Goal: Transaction & Acquisition: Subscribe to service/newsletter

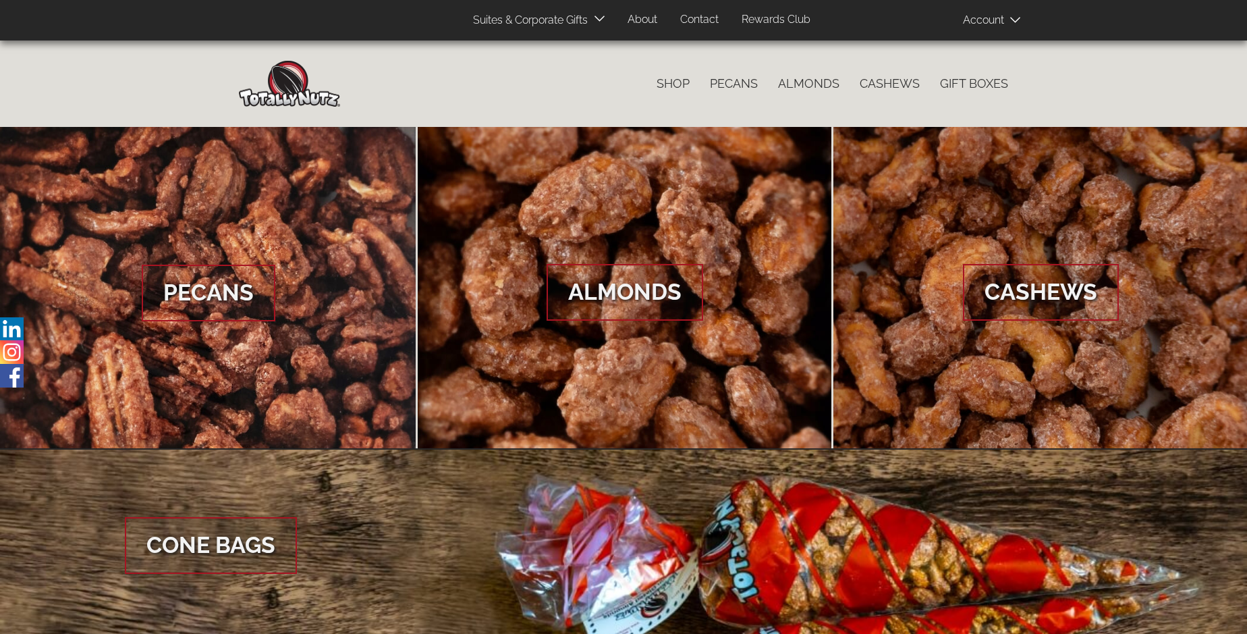
scroll to position [2017, 0]
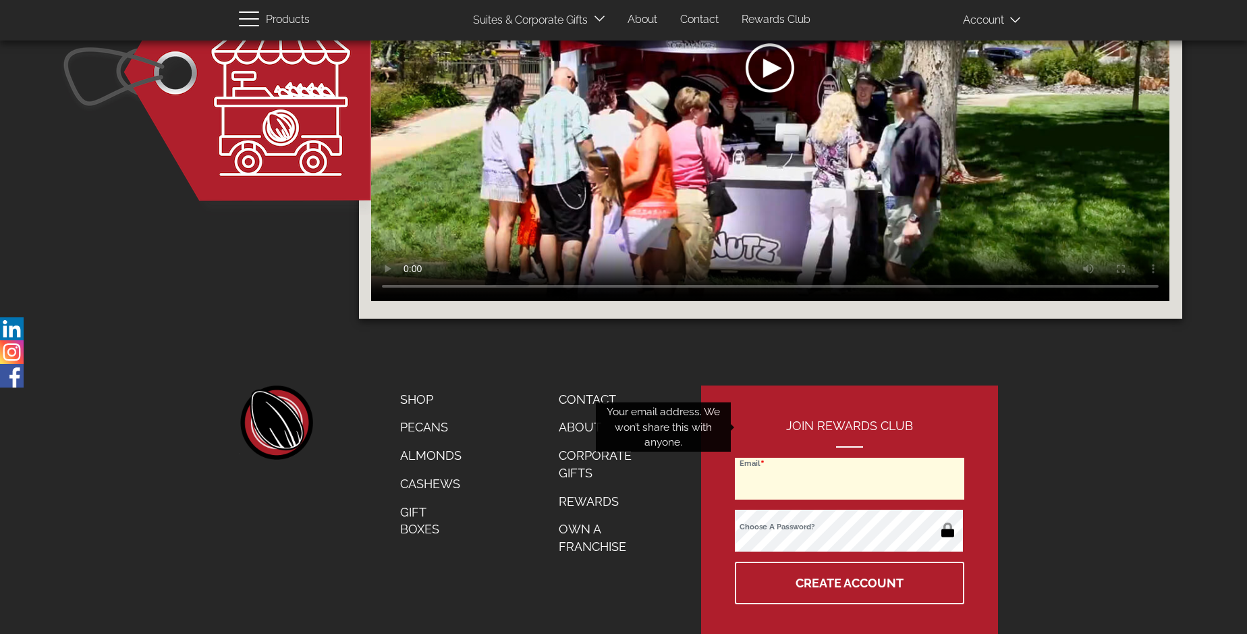
click at [850, 457] on input "Email" at bounding box center [849, 478] width 229 height 42
type input "[EMAIL_ADDRESS][DOMAIN_NAME]"
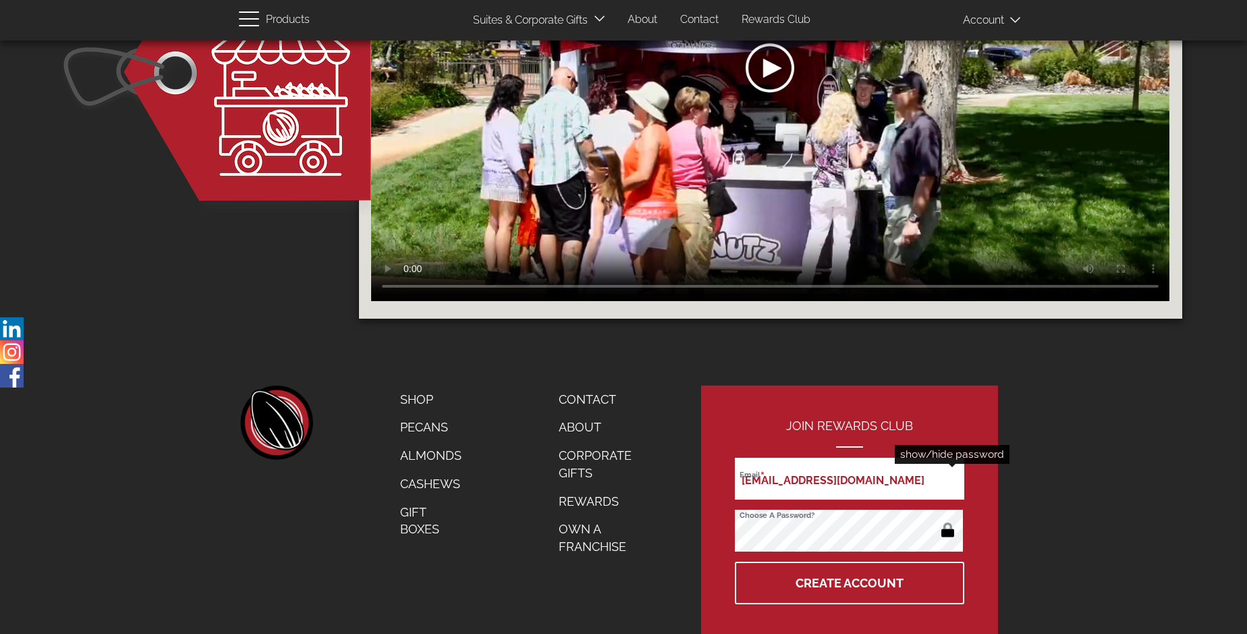
click at [947, 520] on button "button" at bounding box center [947, 531] width 26 height 22
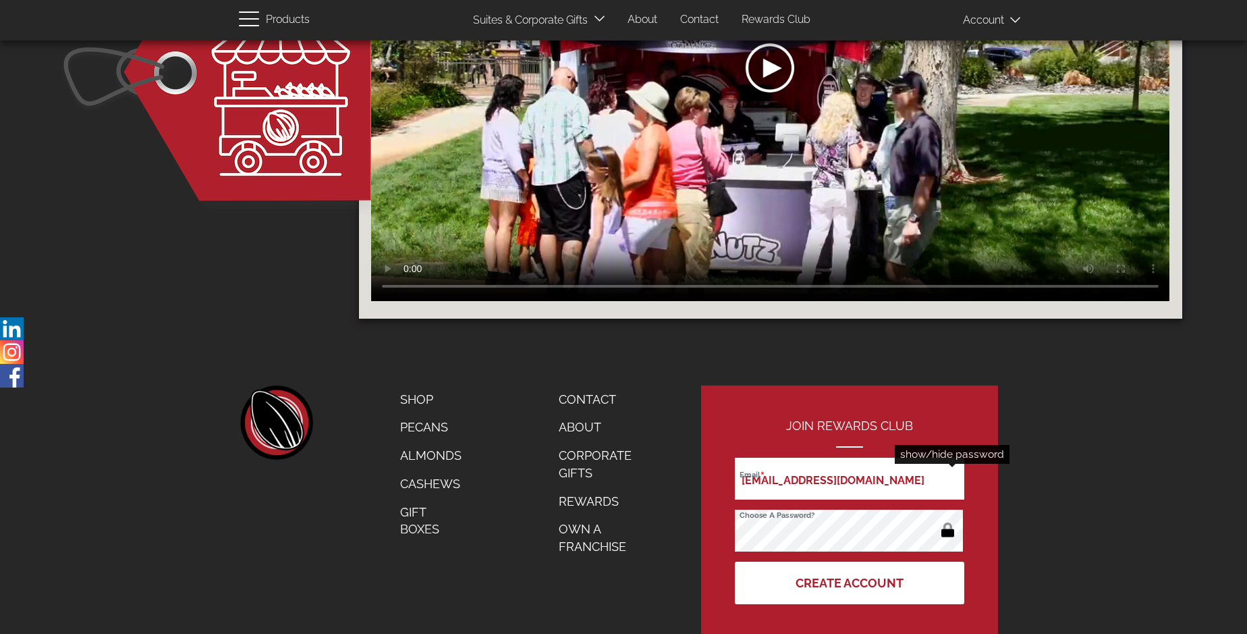
click at [850, 561] on button "Create Account" at bounding box center [849, 582] width 229 height 43
